Goal: Navigation & Orientation: Find specific page/section

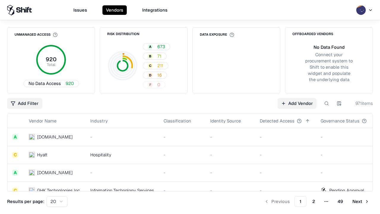
click at [57, 201] on html "Issues Vendors Integrations Unmanaged Access 920 Total No Data Access 920 Risk …" at bounding box center [190, 107] width 380 height 214
click at [361, 201] on button "Next" at bounding box center [361, 201] width 24 height 11
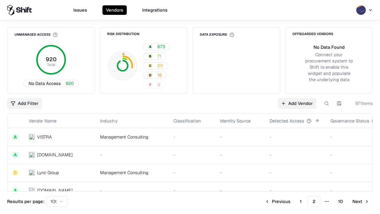
click at [361, 201] on button "Next" at bounding box center [361, 201] width 24 height 11
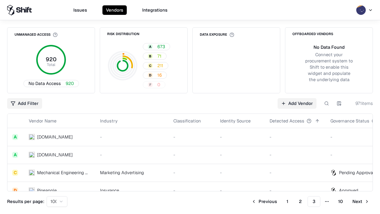
click at [361, 201] on button "Next" at bounding box center [361, 201] width 24 height 11
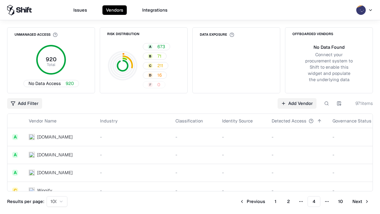
click at [361, 201] on button "Next" at bounding box center [361, 201] width 24 height 11
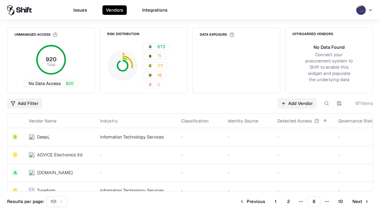
click at [361, 201] on button "Next" at bounding box center [361, 201] width 24 height 11
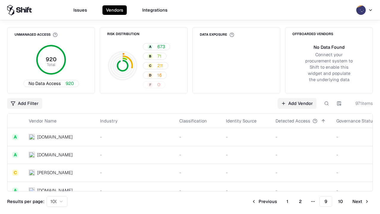
click at [361, 201] on button "Next" at bounding box center [361, 201] width 24 height 11
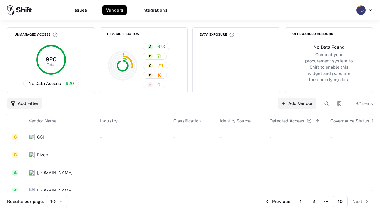
click at [278, 201] on button "Previous" at bounding box center [277, 201] width 33 height 11
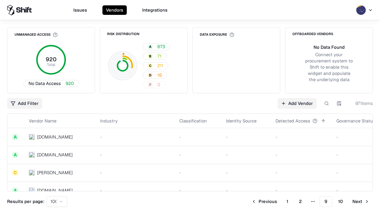
click at [264, 201] on button "Previous" at bounding box center [264, 201] width 33 height 11
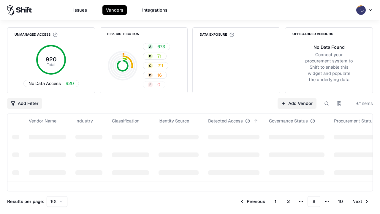
click at [252, 201] on button "Previous" at bounding box center [252, 201] width 33 height 11
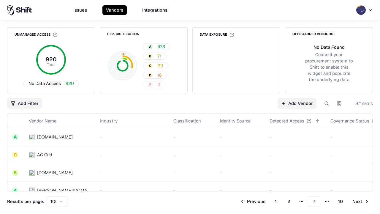
click at [253, 201] on button "Previous" at bounding box center [252, 201] width 33 height 11
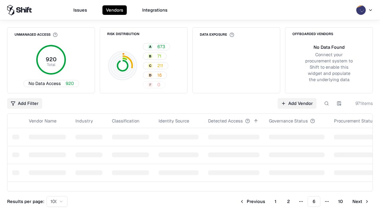
click at [252, 201] on button "Previous" at bounding box center [252, 201] width 33 height 11
